Goal: Navigation & Orientation: Go to known website

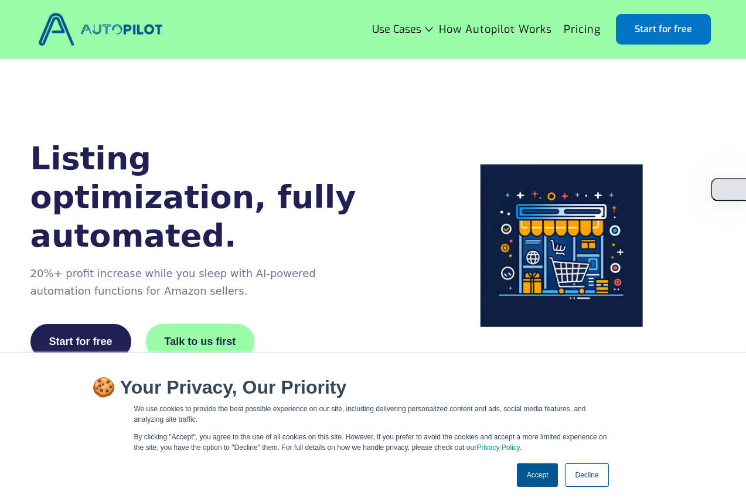
click at [732, 187] on button "button" at bounding box center [728, 189] width 35 height 23
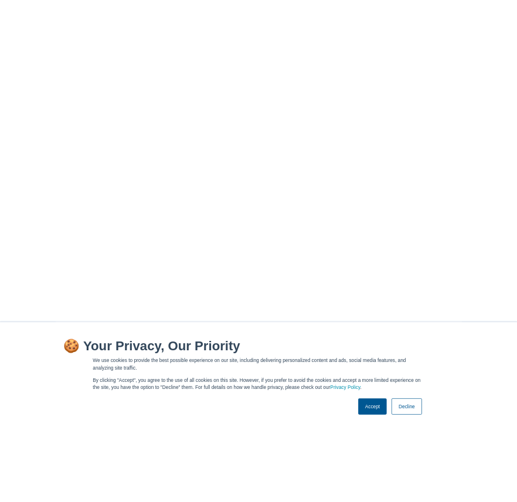
scroll to position [87, 0]
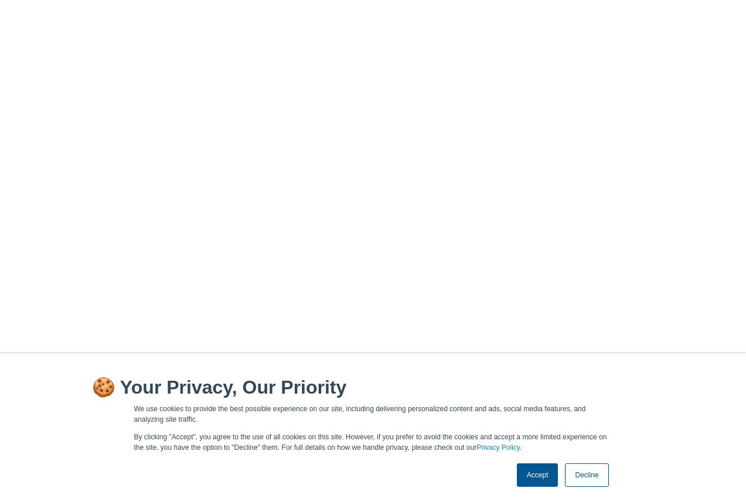
click at [459, 293] on img at bounding box center [565, 162] width 301 height 301
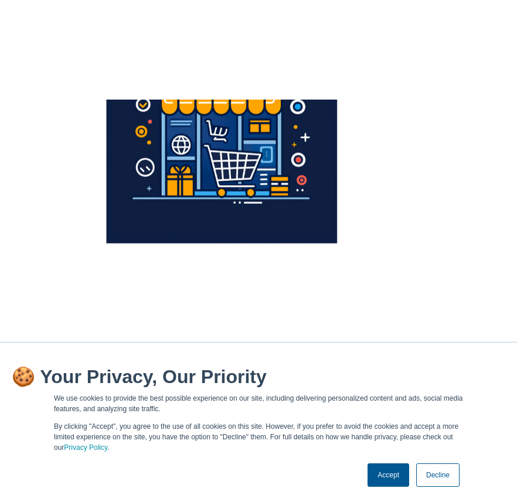
scroll to position [783, 0]
